Goal: Task Accomplishment & Management: Use online tool/utility

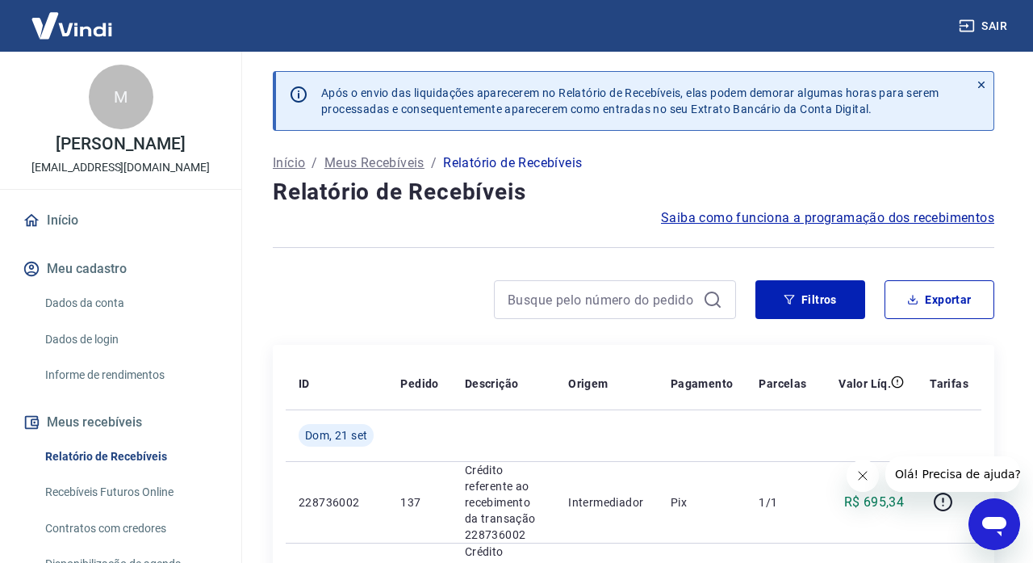
click at [59, 227] on link "Início" at bounding box center [120, 221] width 203 height 36
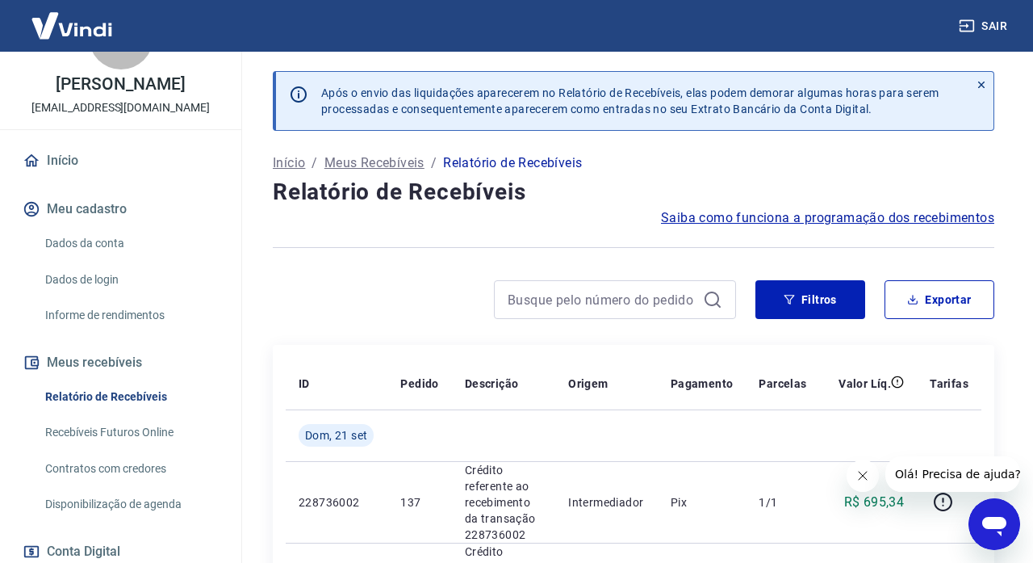
scroll to position [98, 0]
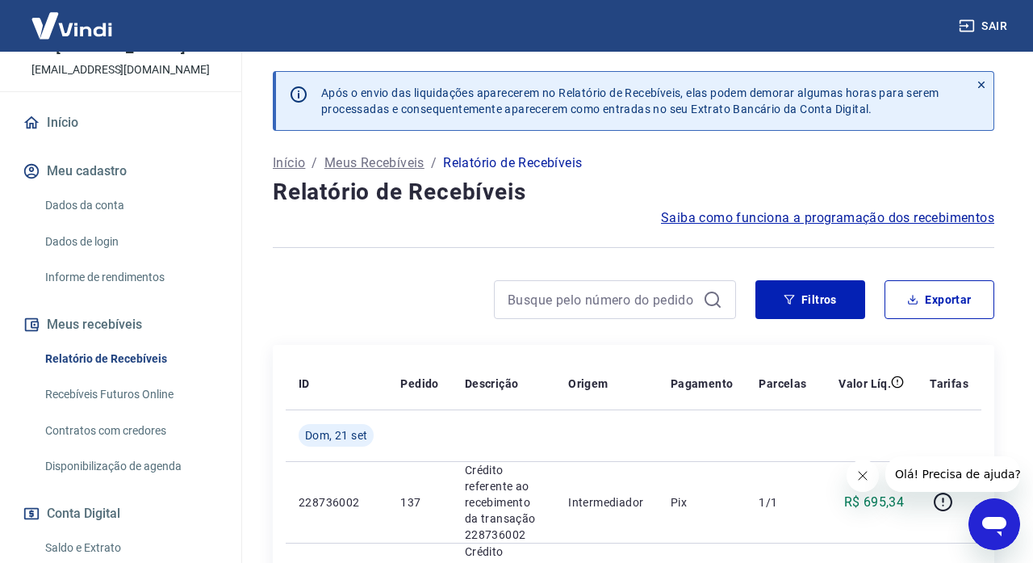
click at [153, 393] on link "Recebíveis Futuros Online" at bounding box center [130, 394] width 183 height 33
